Goal: Task Accomplishment & Management: Use online tool/utility

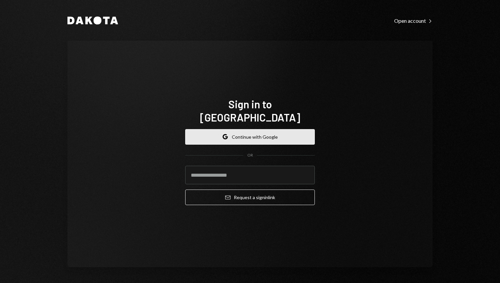
click at [258, 129] on button "Google Continue with Google" at bounding box center [250, 137] width 130 height 16
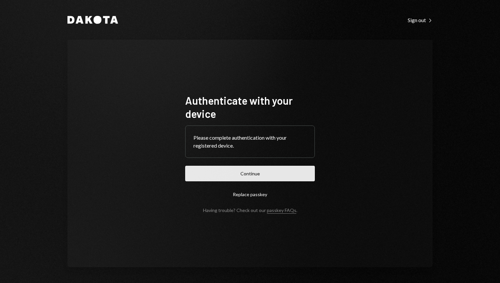
click at [240, 175] on button "Continue" at bounding box center [250, 174] width 130 height 16
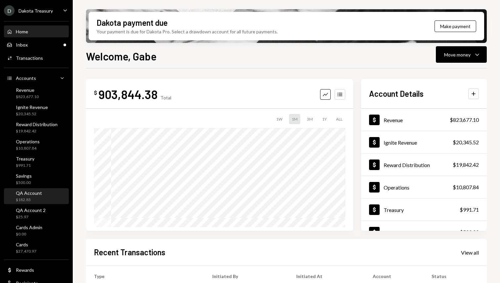
click at [37, 196] on div "QA Account $182.85" at bounding box center [29, 196] width 26 height 13
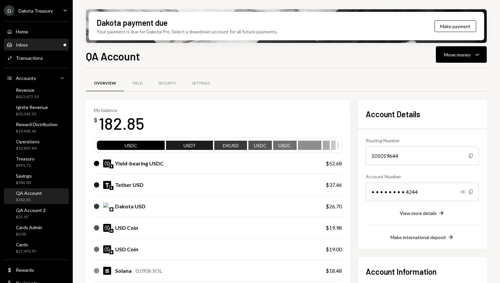
click at [40, 47] on div "Inbox Inbox" at bounding box center [36, 45] width 59 height 6
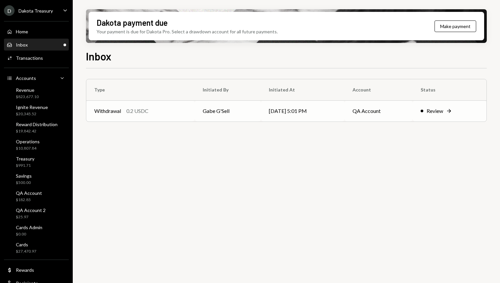
click at [184, 112] on div "Withdrawal 0.2 USDC" at bounding box center [140, 111] width 93 height 8
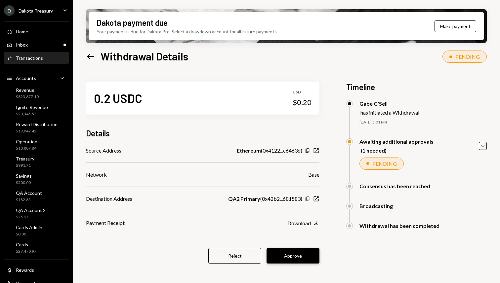
click at [298, 258] on button "Approve" at bounding box center [292, 256] width 53 height 16
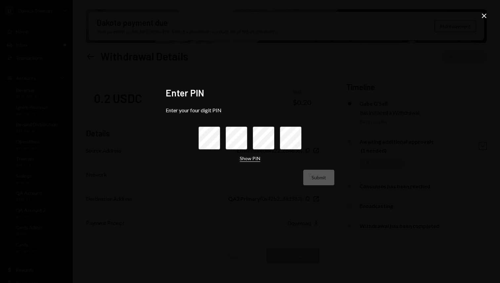
click at [249, 157] on button "Show PIN" at bounding box center [250, 159] width 20 height 6
